Goal: Information Seeking & Learning: Learn about a topic

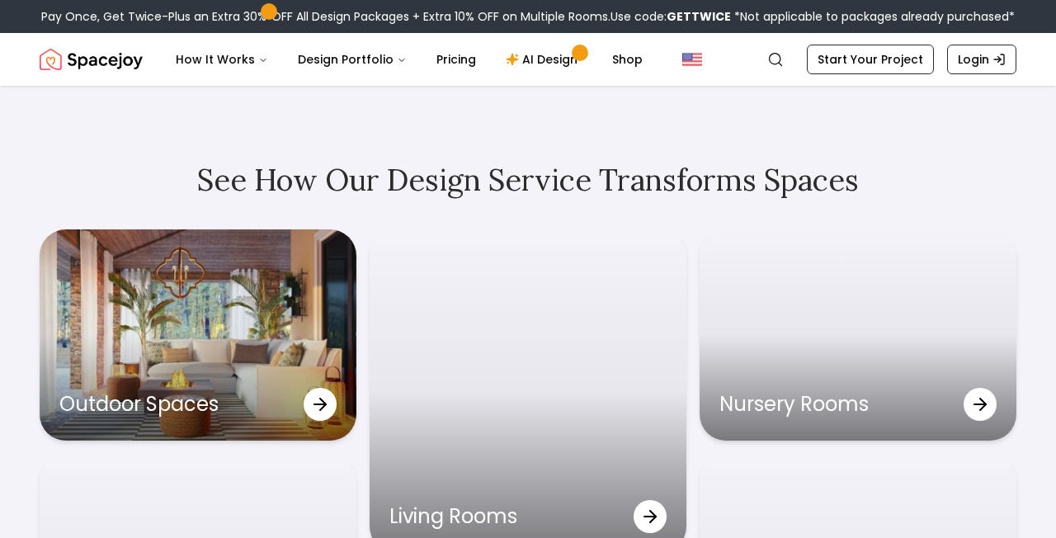
scroll to position [4837, 0]
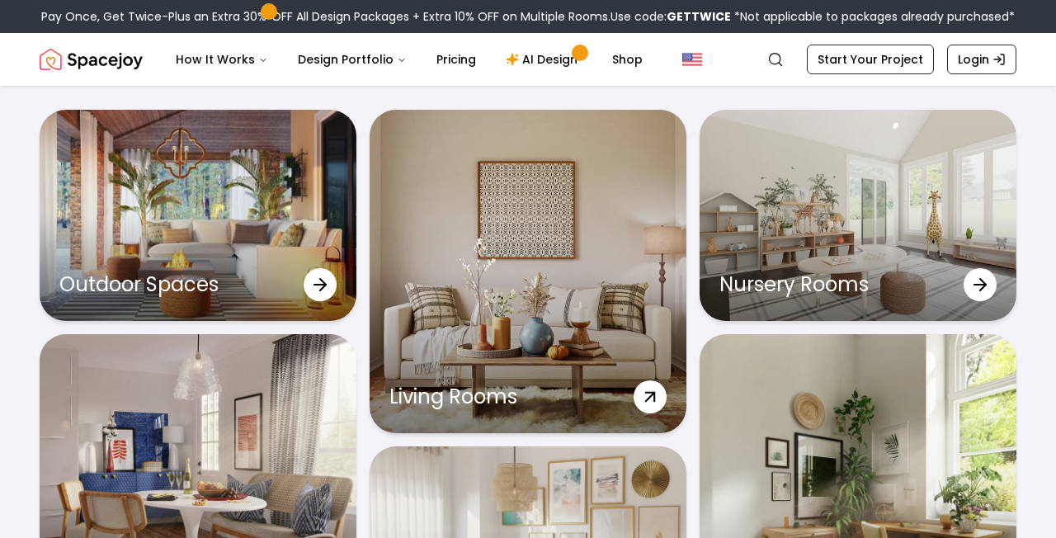
click at [644, 398] on icon at bounding box center [650, 398] width 30 height 30
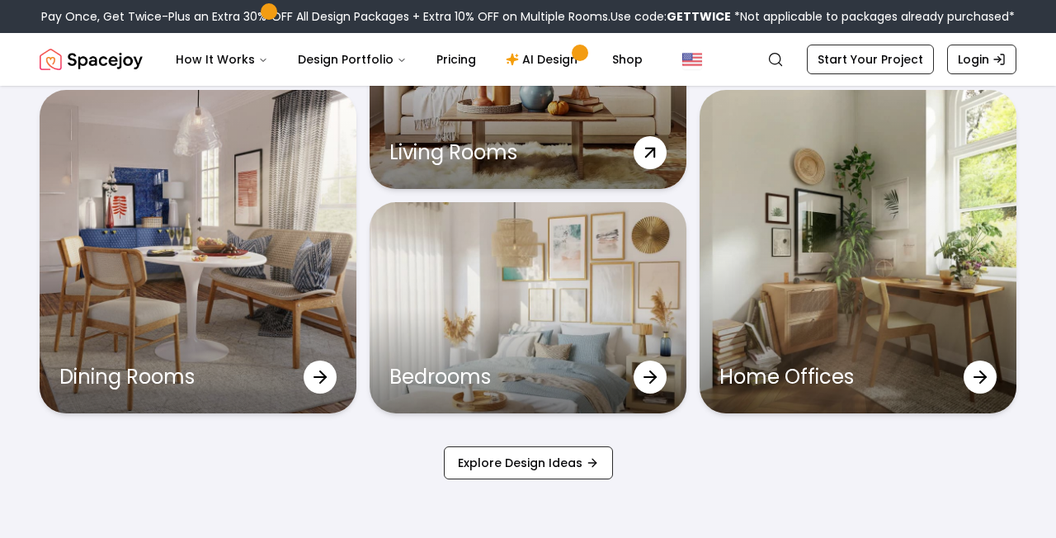
scroll to position [5080, 0]
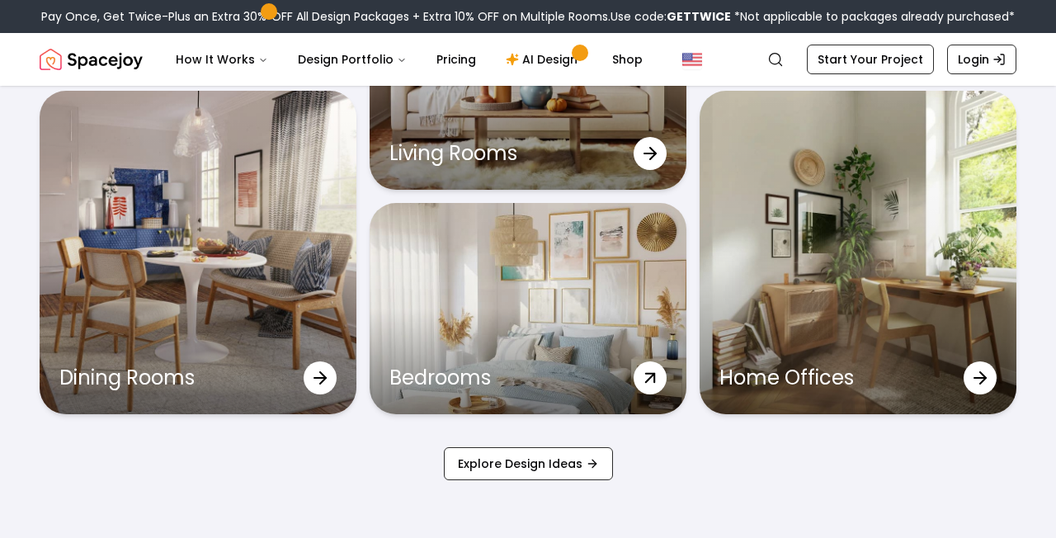
click at [508, 315] on div "Bedrooms" at bounding box center [527, 308] width 317 height 211
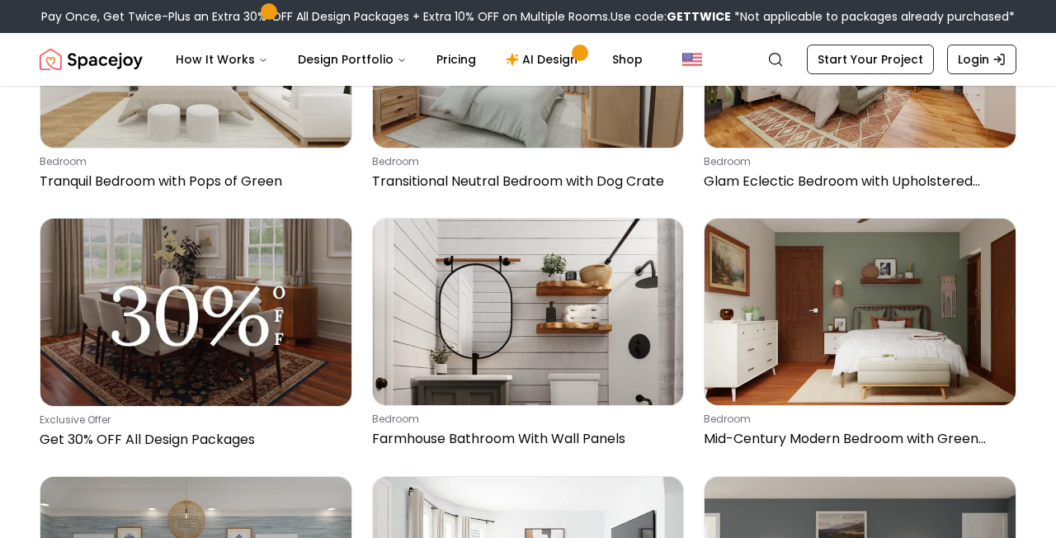
scroll to position [10324, 0]
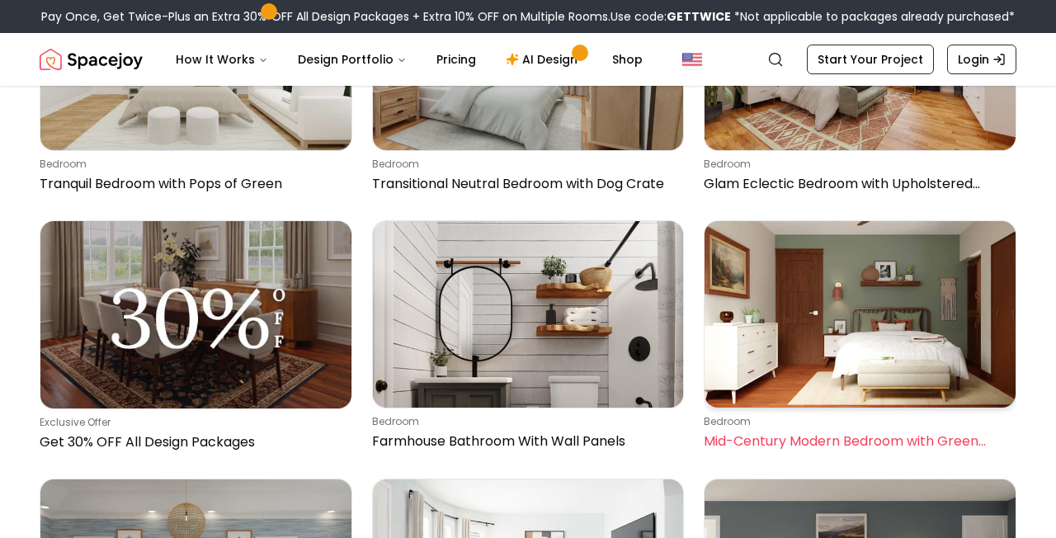
click at [976, 295] on img at bounding box center [859, 314] width 311 height 186
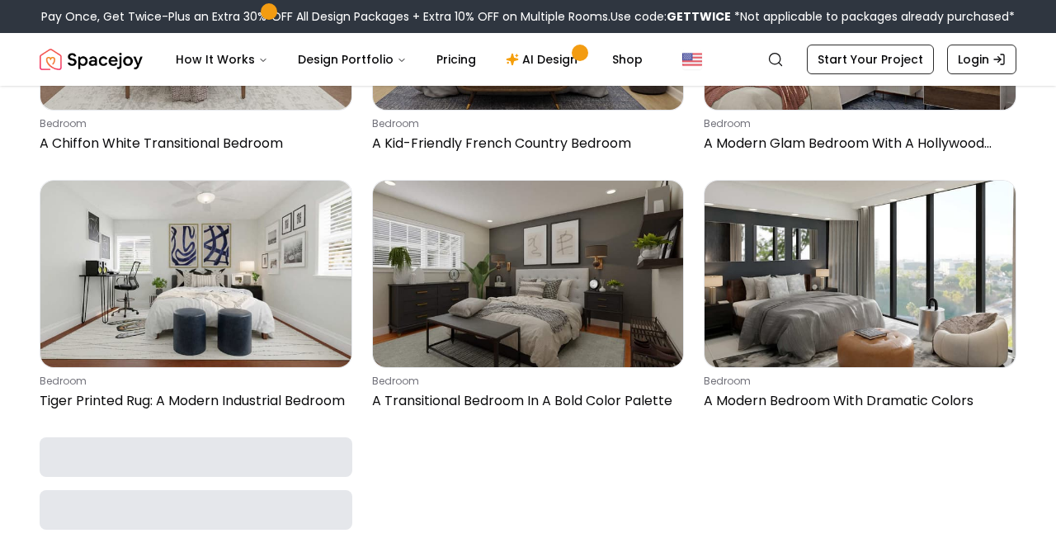
scroll to position [23238, 0]
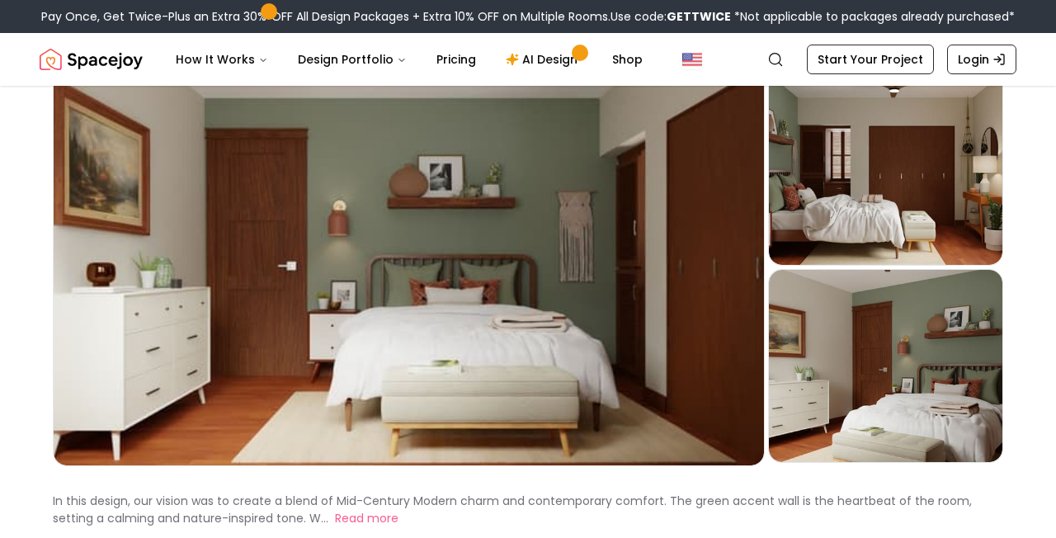
scroll to position [96, 0]
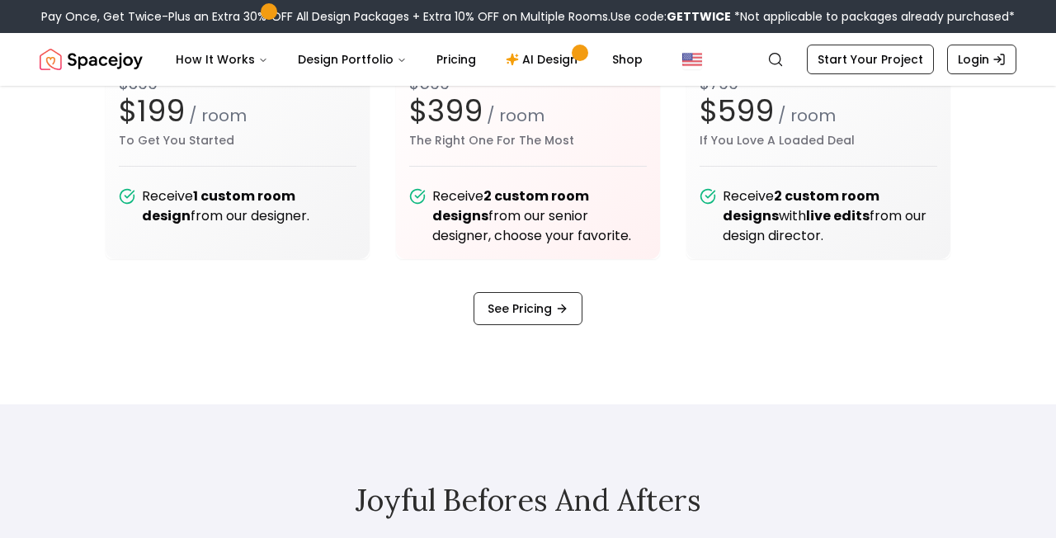
scroll to position [1950, 0]
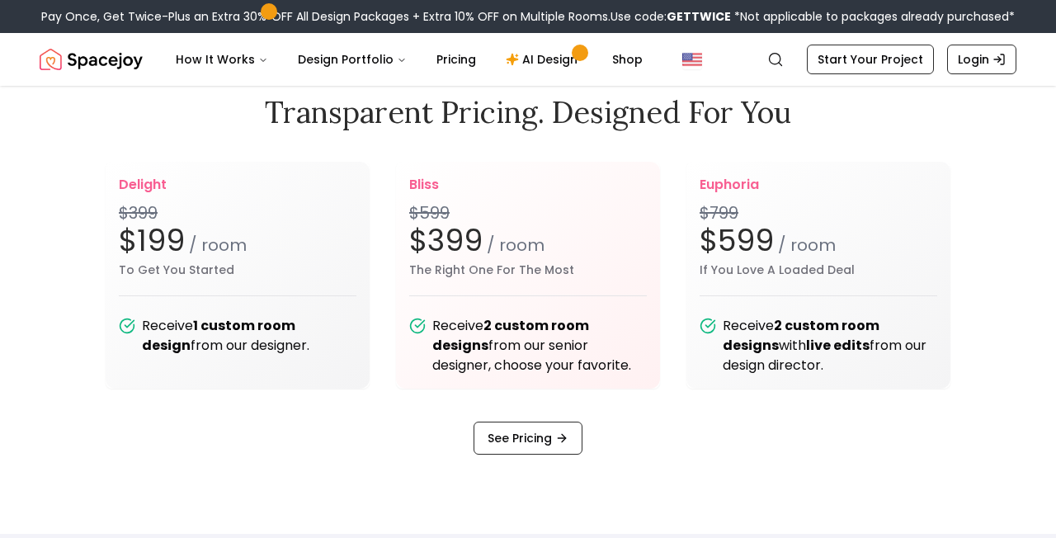
click at [261, 442] on div "delight $399 $199 / room To Get You Started Receive 1 custom room design from o…" at bounding box center [528, 308] width 844 height 293
click at [544, 436] on link "See Pricing" at bounding box center [527, 437] width 109 height 33
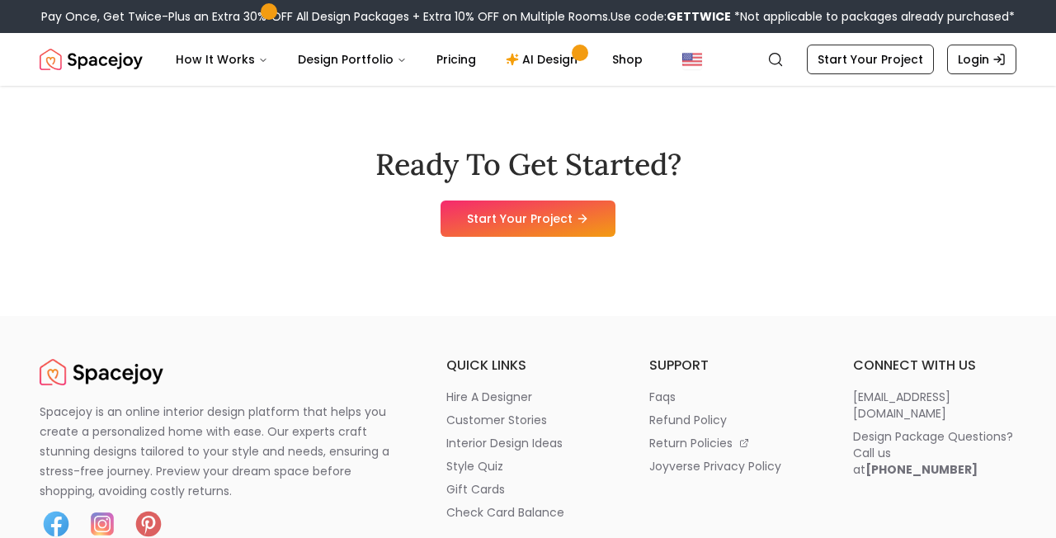
scroll to position [2039, 0]
